Goal: Information Seeking & Learning: Understand process/instructions

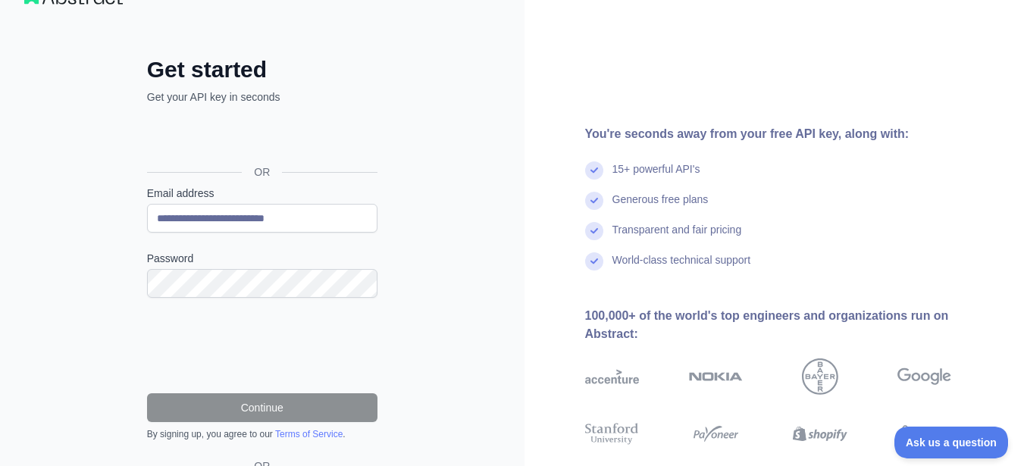
scroll to position [39, 0]
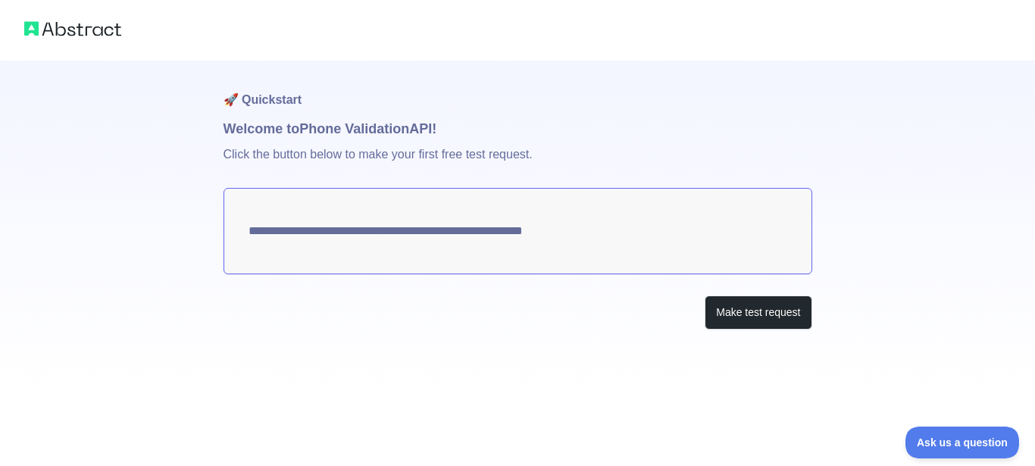
drag, startPoint x: 618, startPoint y: 238, endPoint x: 526, endPoint y: 242, distance: 92.5
click at [527, 241] on textarea "**********" at bounding box center [518, 231] width 589 height 86
click at [745, 324] on button "Make test request" at bounding box center [758, 313] width 107 height 34
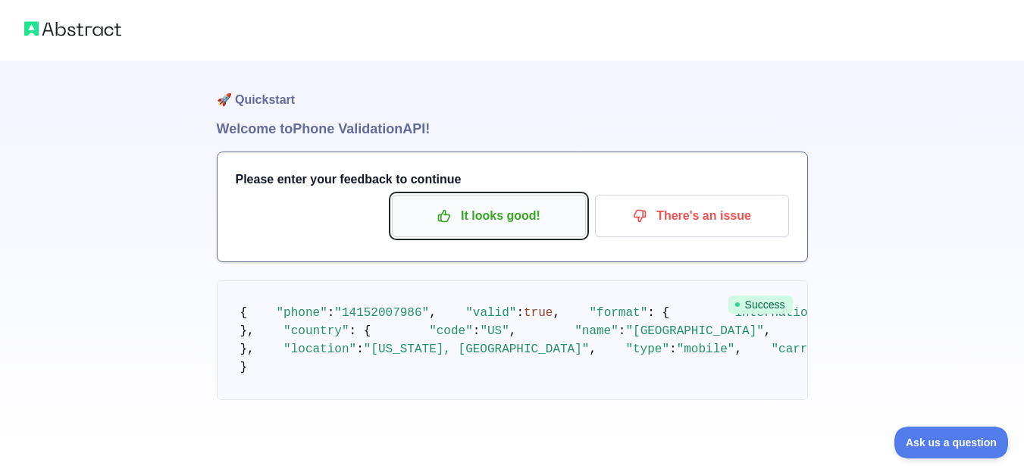
click at [519, 227] on p "It looks good!" at bounding box center [488, 216] width 171 height 26
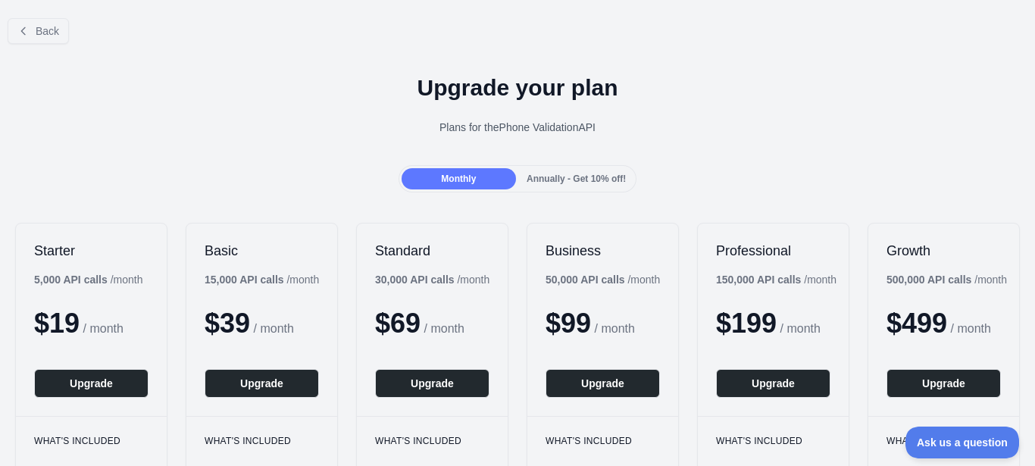
click at [558, 182] on span "Annually - Get 10% off!" at bounding box center [576, 179] width 99 height 11
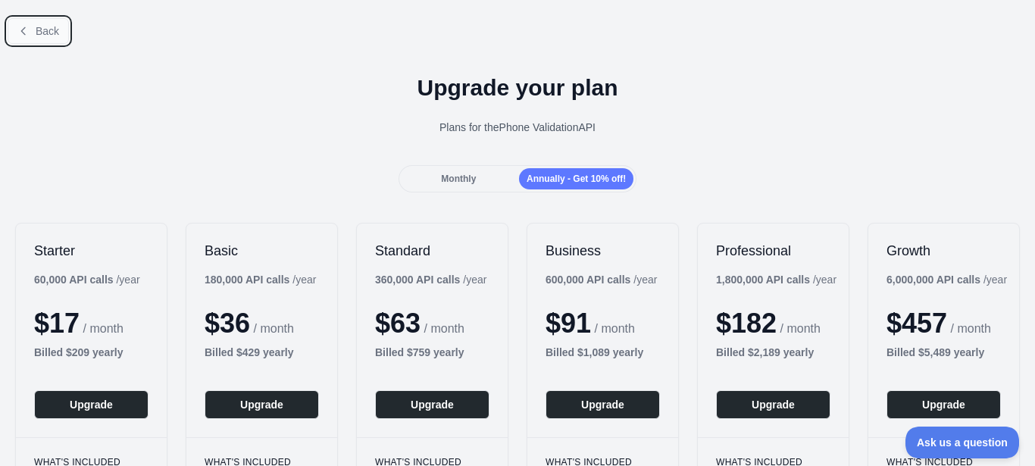
click at [20, 30] on icon at bounding box center [23, 31] width 12 height 12
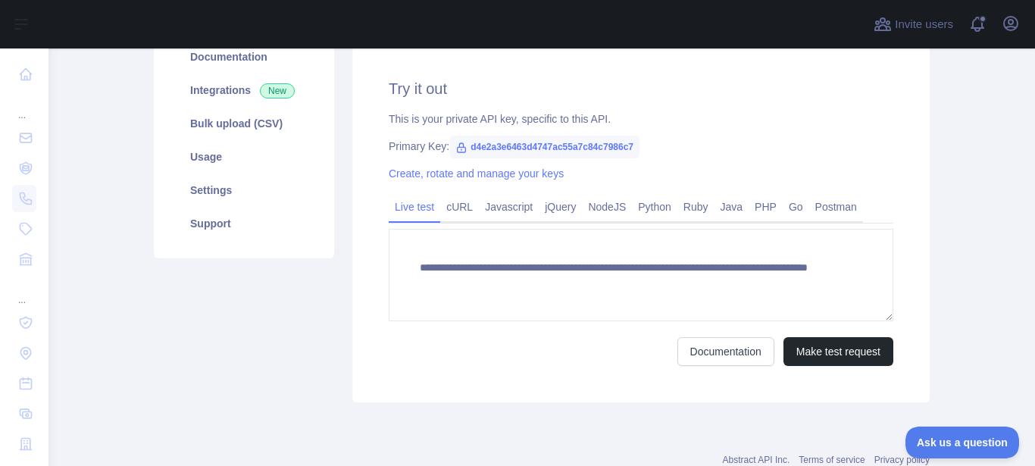
scroll to position [183, 0]
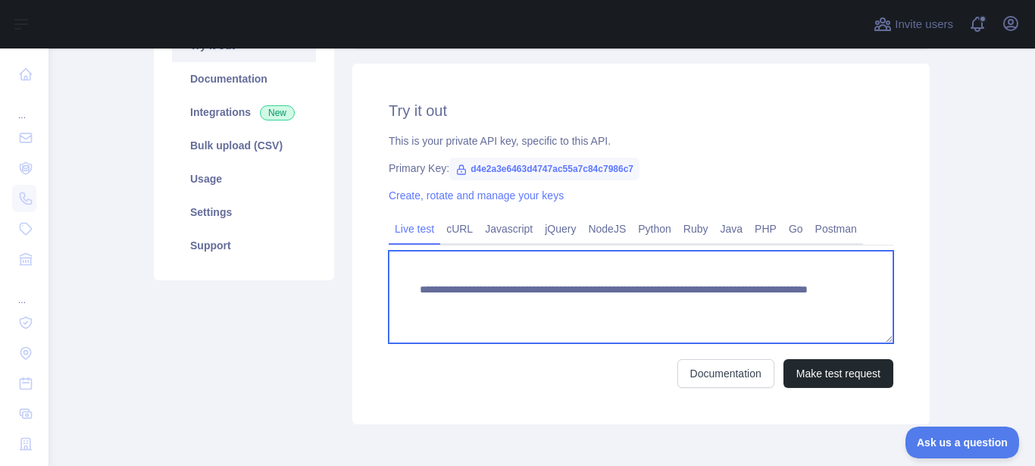
drag, startPoint x: 412, startPoint y: 287, endPoint x: 684, endPoint y: 310, distance: 273.0
click at [684, 310] on textarea "**********" at bounding box center [641, 297] width 505 height 92
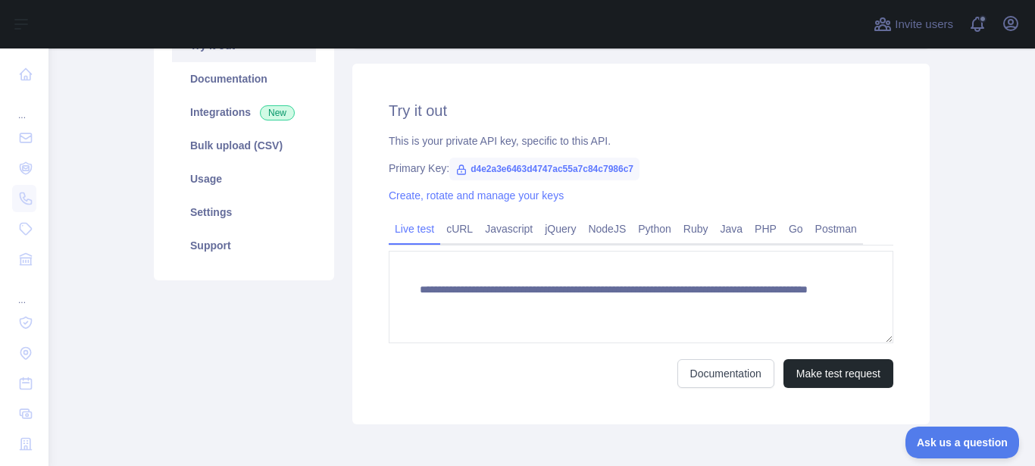
click at [979, 266] on main "**********" at bounding box center [541, 257] width 987 height 418
click at [455, 234] on link "cURL" at bounding box center [459, 229] width 39 height 24
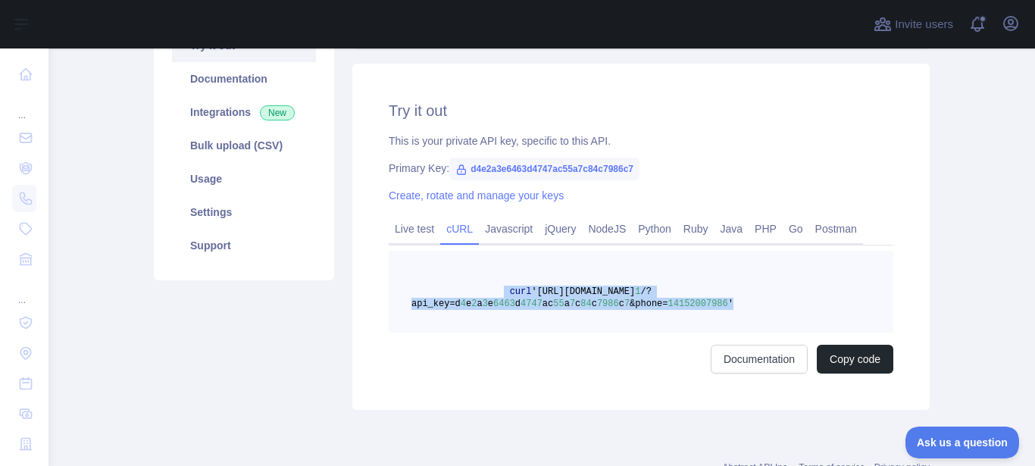
drag, startPoint x: 500, startPoint y: 291, endPoint x: 732, endPoint y: 302, distance: 232.1
click at [732, 302] on pre "curl '[URL][DOMAIN_NAME] 1 /?api_key=d 4 e 2 a 3 e 6463 d 4747 ac 55 a 7 c 84 c…" at bounding box center [641, 292] width 505 height 82
copy span "curl '[URL][DOMAIN_NAME] 1 /?api_key=d 4 e 2 a 3 e 6463 d 4747 ac 55 a 7 c 84 c…"
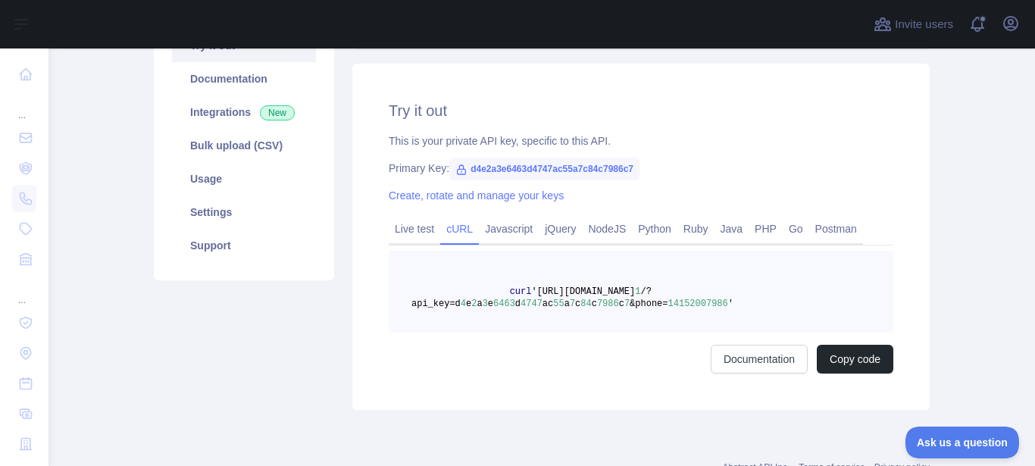
click at [465, 280] on pre "curl '[URL][DOMAIN_NAME] 1 /?api_key=d 4 e 2 a 3 e 6463 d 4747 ac 55 a 7 c 84 c…" at bounding box center [641, 292] width 505 height 82
click at [251, 148] on link "Bulk upload (CSV)" at bounding box center [244, 145] width 144 height 33
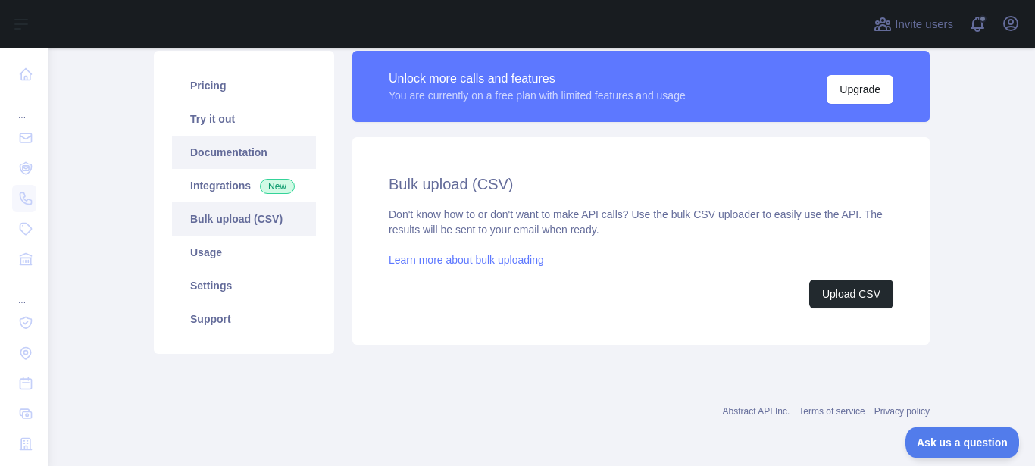
click at [270, 164] on link "Documentation" at bounding box center [244, 152] width 144 height 33
click at [221, 84] on link "Pricing" at bounding box center [244, 85] width 144 height 33
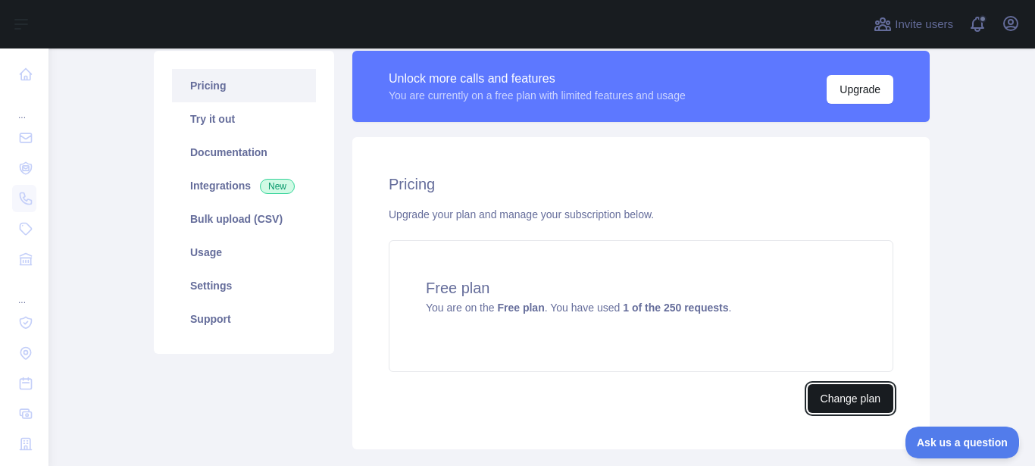
click at [866, 404] on button "Change plan" at bounding box center [851, 398] width 86 height 29
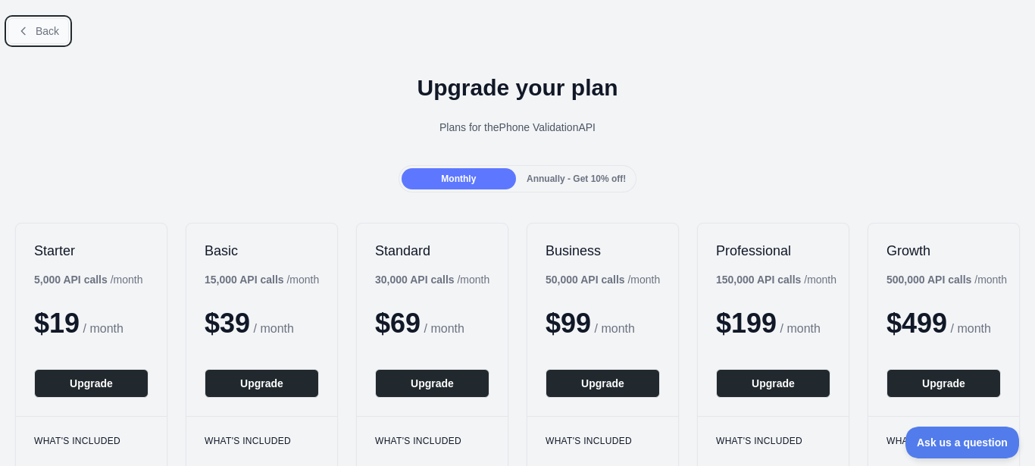
click at [33, 31] on button "Back" at bounding box center [38, 31] width 61 height 26
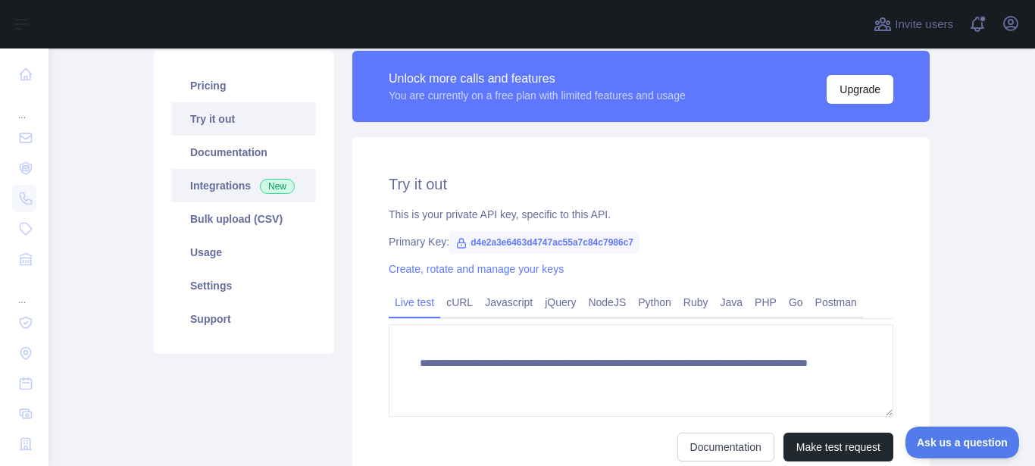
click at [221, 186] on link "Integrations New" at bounding box center [244, 185] width 144 height 33
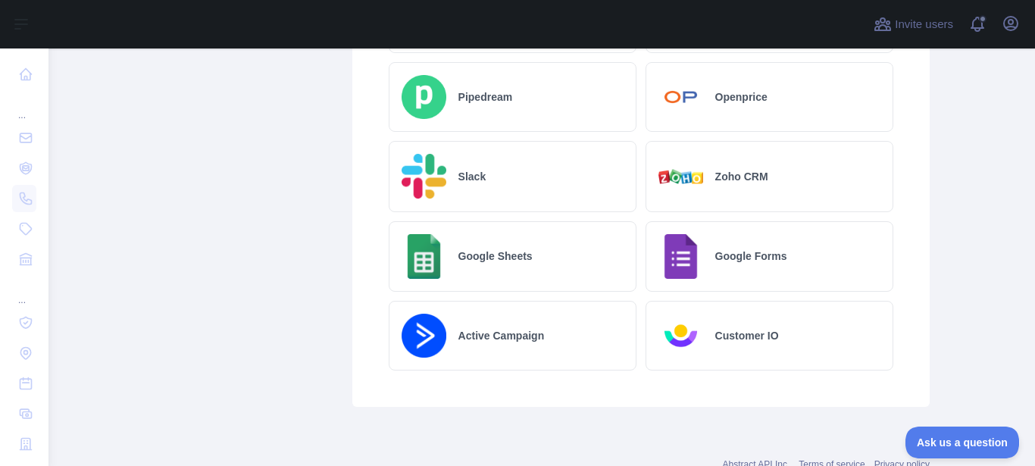
scroll to position [919, 0]
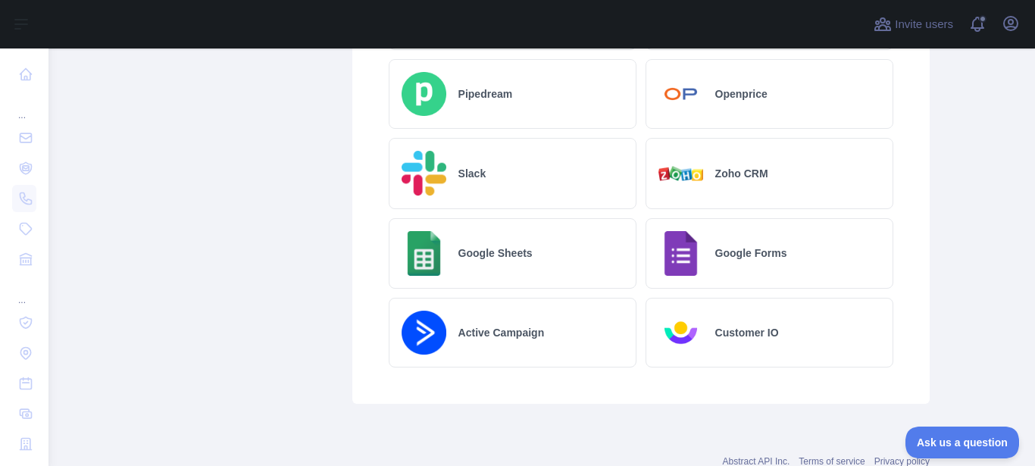
click at [967, 217] on main "Phone Validation API Pricing Try it out Documentation Integrations New Bulk upl…" at bounding box center [541, 257] width 987 height 418
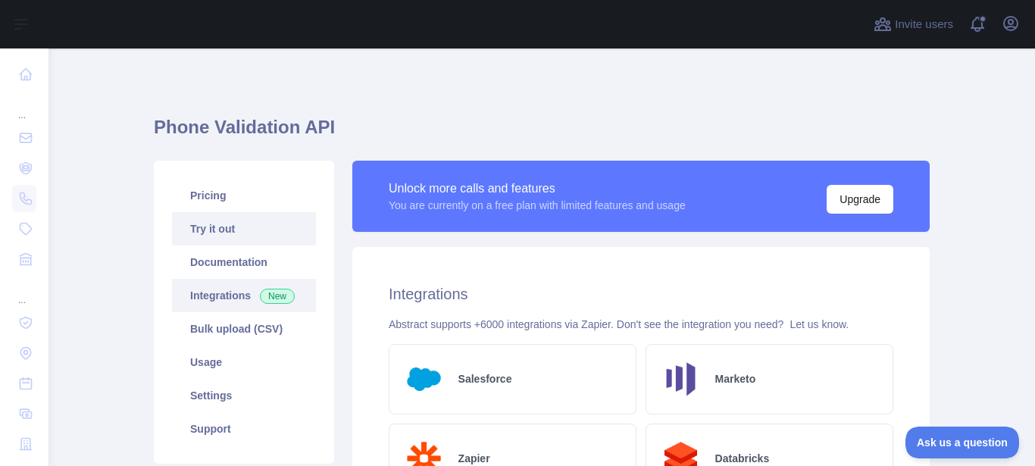
click at [208, 231] on link "Try it out" at bounding box center [244, 228] width 144 height 33
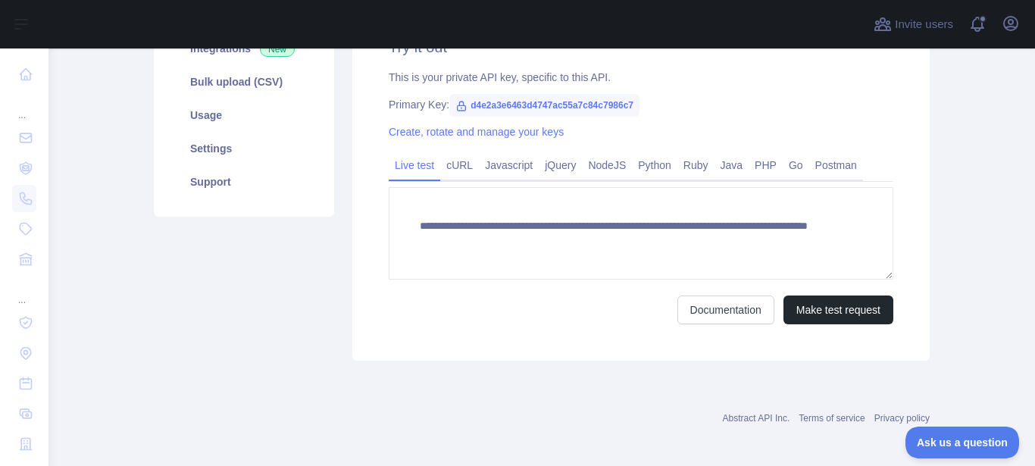
scroll to position [243, 0]
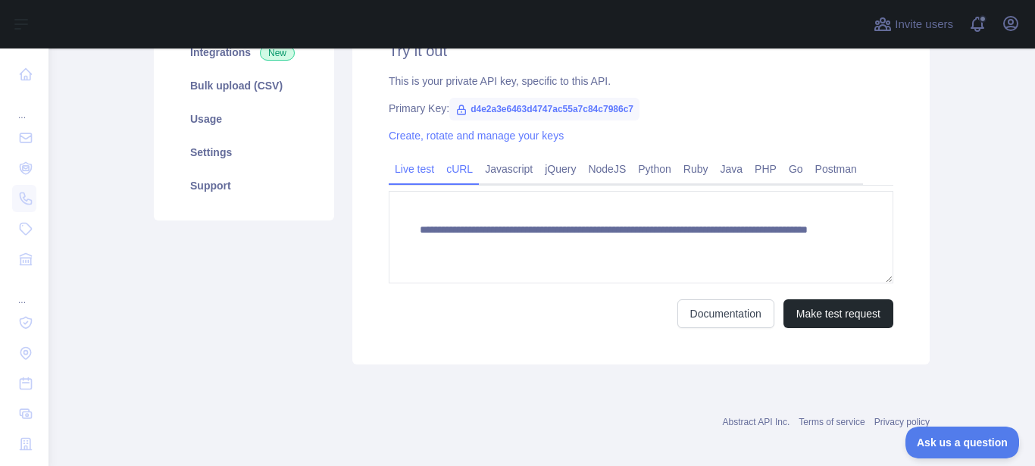
click at [454, 161] on link "cURL" at bounding box center [459, 169] width 39 height 24
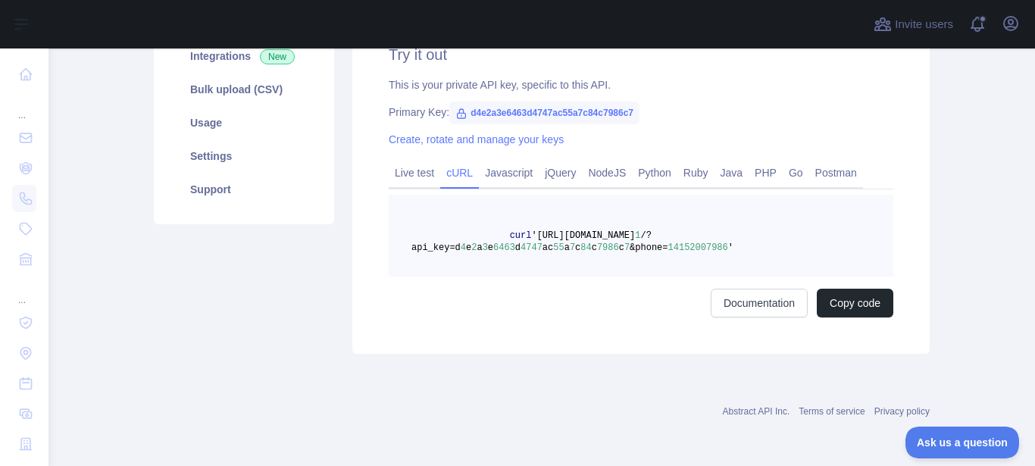
scroll to position [239, 0]
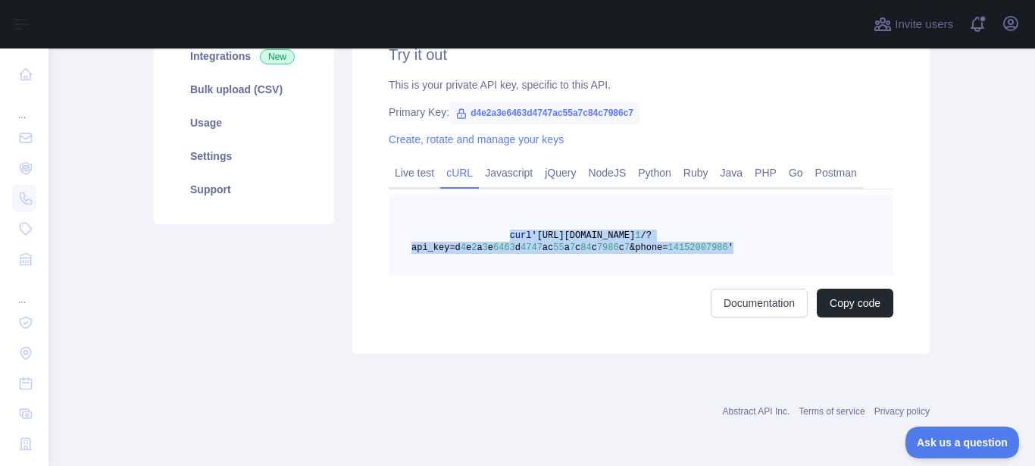
drag, startPoint x: 735, startPoint y: 249, endPoint x: 502, endPoint y: 240, distance: 232.8
click at [502, 240] on pre "curl '[URL][DOMAIN_NAME] 1 /?api_key=d 4 e 2 a 3 e 6463 d 4747 ac 55 a 7 c 84 c…" at bounding box center [641, 236] width 505 height 82
copy span "curl '[URL][DOMAIN_NAME] 1 /?api_key=d 4 e 2 a 3 e 6463 d 4747 ac 55 a 7 c 84 c…"
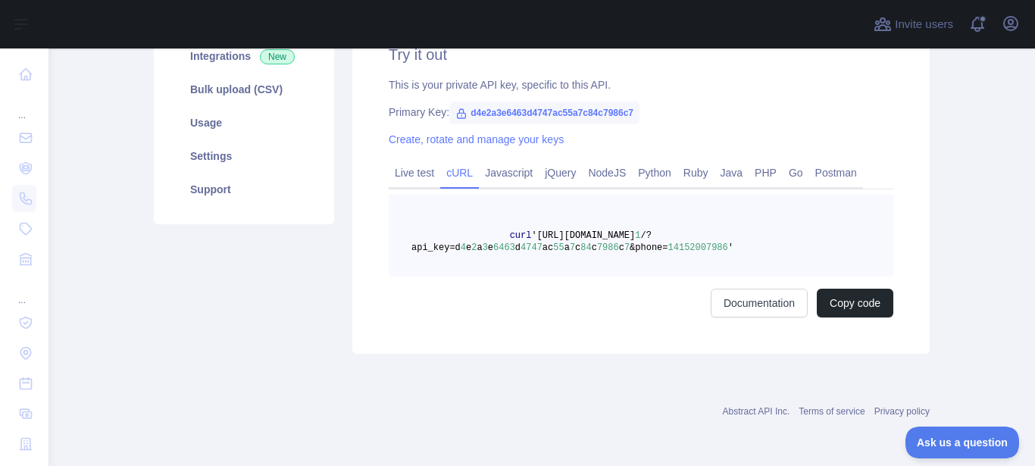
click at [968, 208] on main "Phone Validation API Pricing Try it out Documentation Integrations New Bulk upl…" at bounding box center [541, 257] width 987 height 418
drag, startPoint x: 968, startPoint y: 208, endPoint x: 919, endPoint y: 236, distance: 57.1
click at [919, 236] on main "Phone Validation API Pricing Try it out Documentation Integrations New Bulk upl…" at bounding box center [541, 257] width 987 height 418
